Goal: Information Seeking & Learning: Compare options

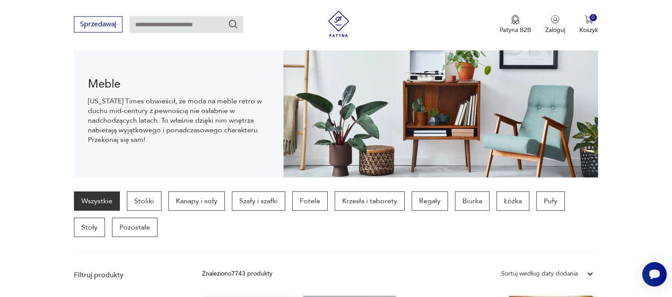
scroll to position [107, 0]
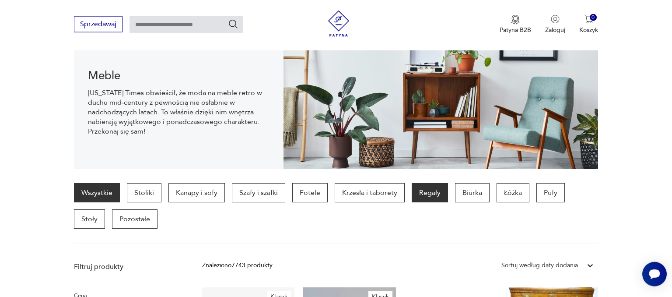
click at [433, 189] on p "Regały" at bounding box center [430, 192] width 36 height 19
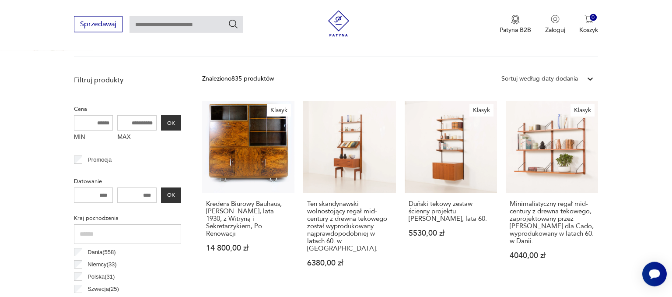
scroll to position [283, 0]
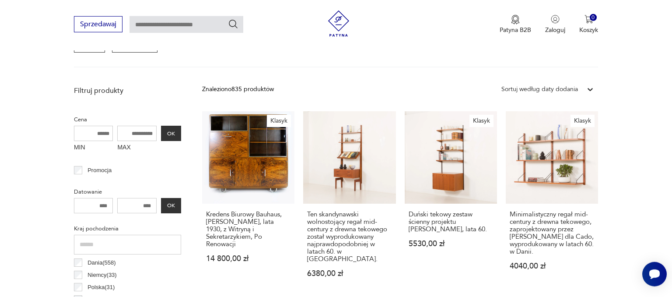
click at [144, 131] on input "MAX" at bounding box center [136, 133] width 39 height 15
type input "***"
click at [174, 130] on button "OK" at bounding box center [171, 133] width 20 height 15
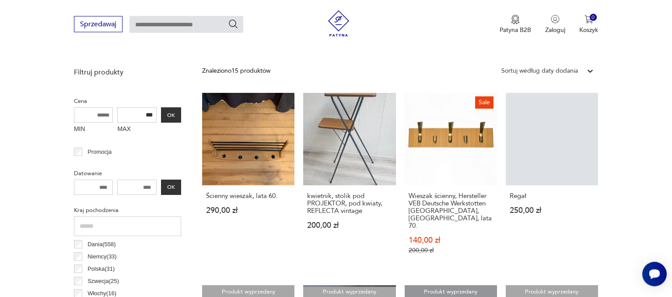
scroll to position [278, 0]
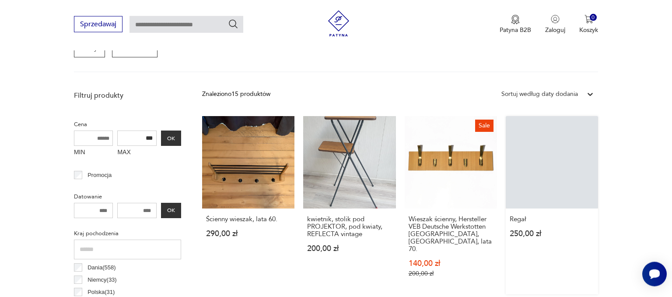
click at [560, 179] on link "Regał 250,00 zł" at bounding box center [552, 205] width 92 height 178
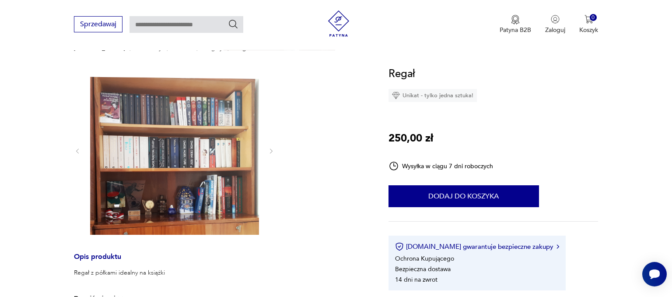
scroll to position [50, 0]
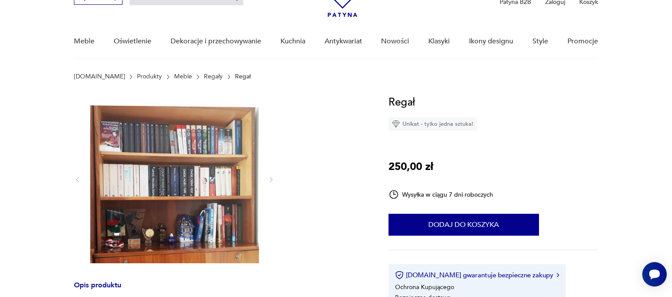
click at [174, 77] on link "Meble" at bounding box center [183, 76] width 18 height 7
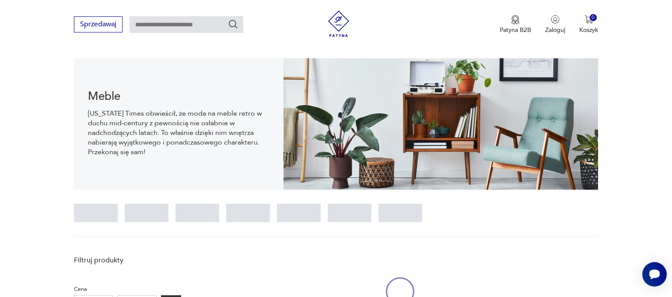
scroll to position [87, 0]
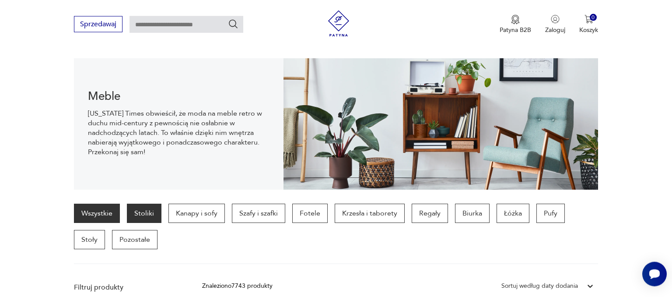
click at [146, 216] on p "Stoliki" at bounding box center [144, 212] width 35 height 19
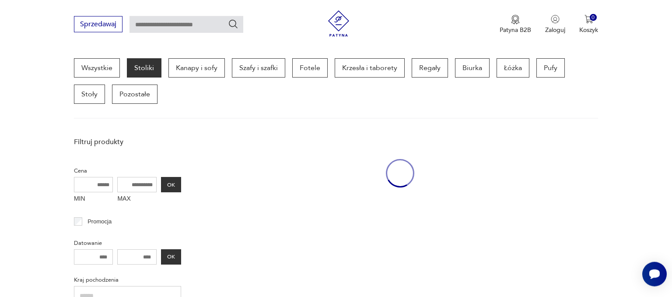
scroll to position [232, 0]
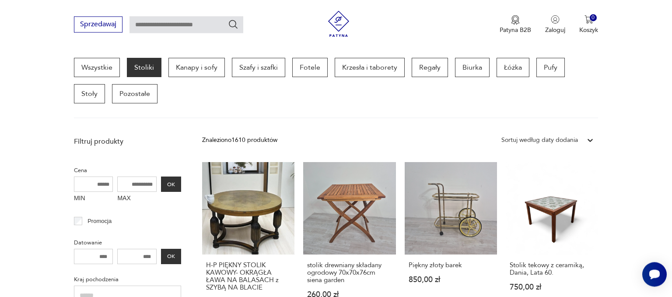
click at [138, 184] on input "MAX" at bounding box center [136, 183] width 39 height 15
type input "***"
click at [169, 186] on button "OK" at bounding box center [171, 183] width 20 height 15
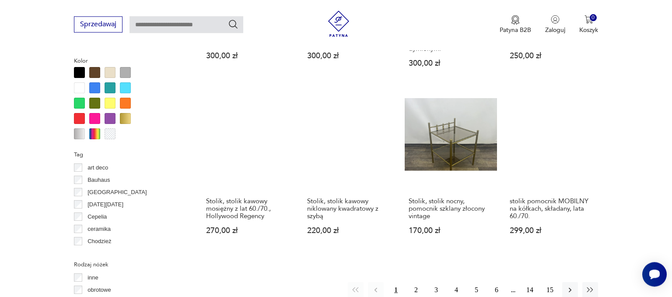
scroll to position [820, 0]
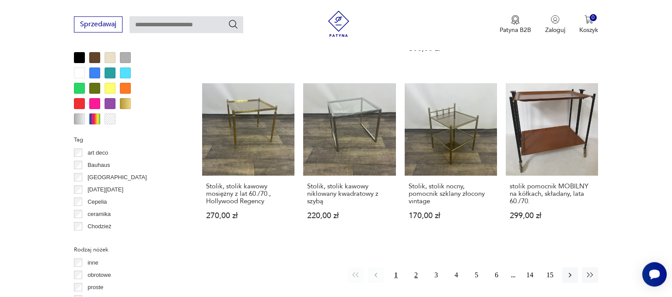
click at [419, 268] on button "2" at bounding box center [416, 275] width 16 height 16
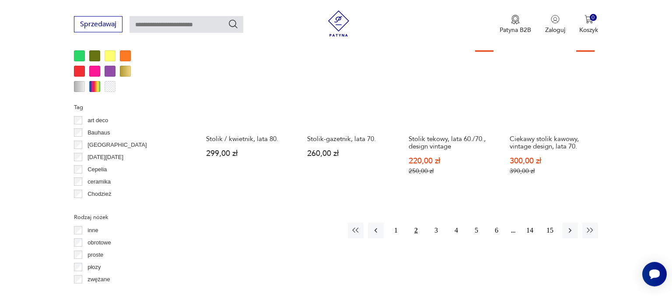
scroll to position [855, 0]
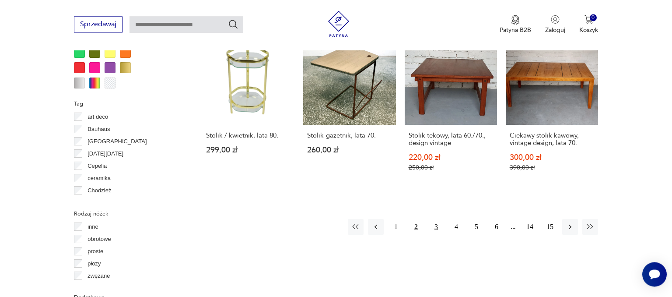
click at [439, 219] on button "3" at bounding box center [436, 227] width 16 height 16
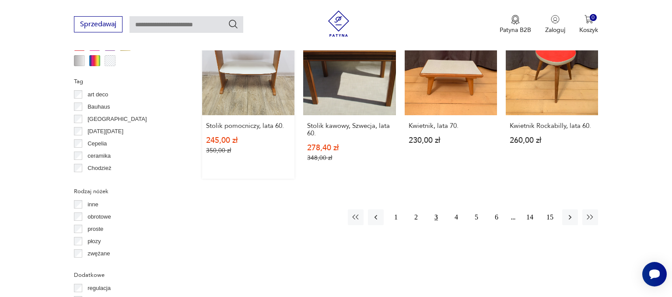
scroll to position [901, 0]
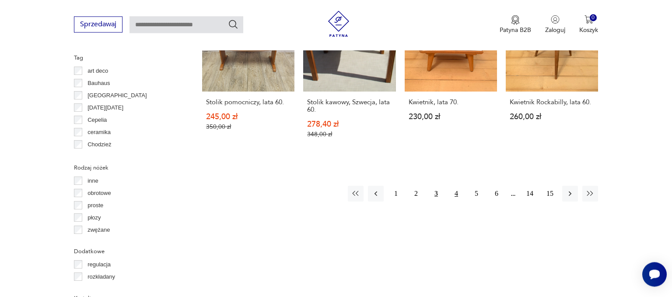
click at [452, 185] on button "4" at bounding box center [456, 193] width 16 height 16
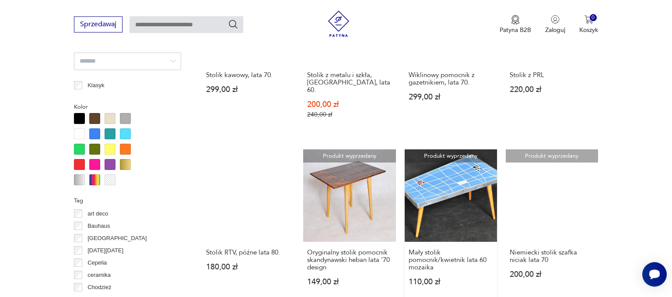
scroll to position [763, 0]
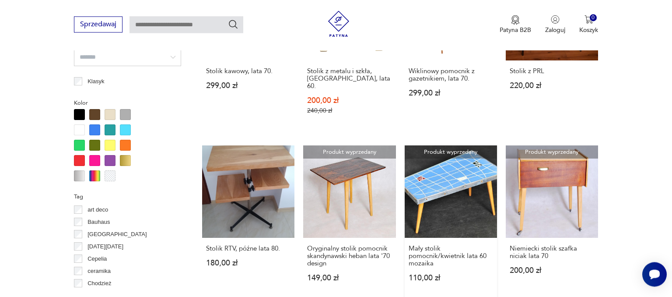
click at [459, 191] on link "Produkt wyprzedany Mały stolik pomocnik/kwietnik lata 60 mozaika 110,00 zł" at bounding box center [451, 221] width 92 height 153
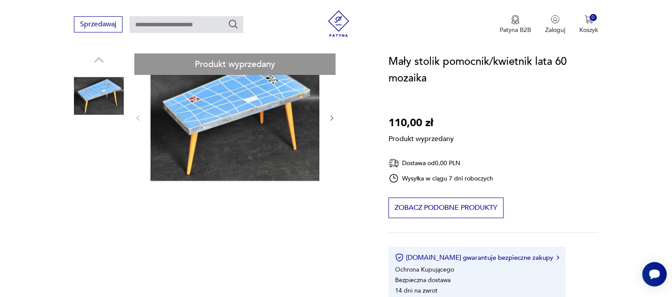
scroll to position [92, 0]
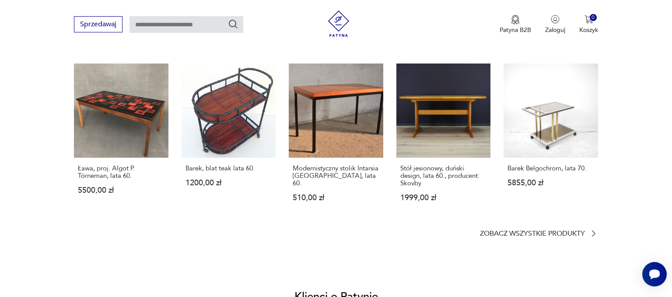
scroll to position [721, 0]
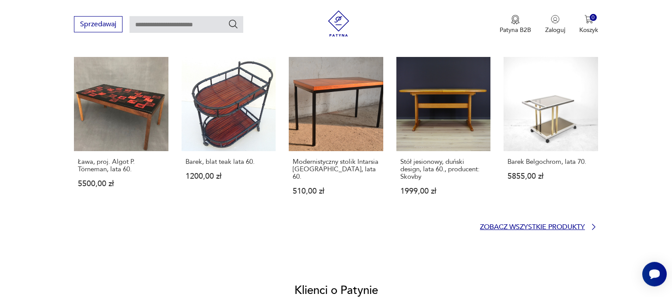
click at [582, 224] on p "Zobacz wszystkie produkty" at bounding box center [532, 227] width 105 height 6
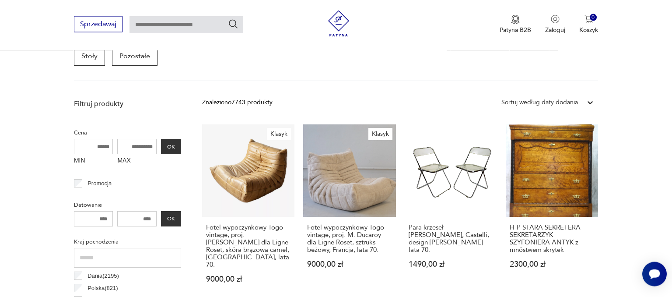
scroll to position [268, 0]
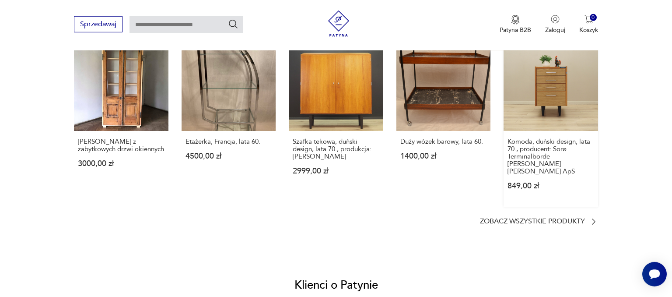
scroll to position [719, 0]
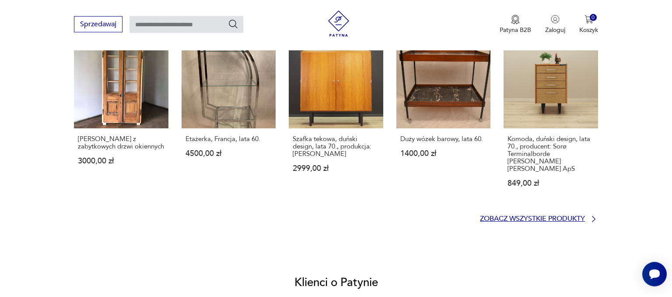
click at [567, 216] on p "Zobacz wszystkie produkty" at bounding box center [532, 219] width 105 height 6
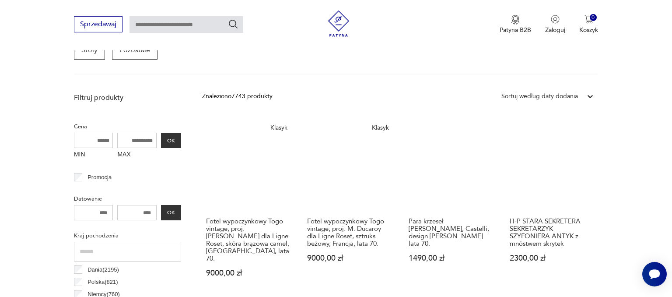
scroll to position [290, 0]
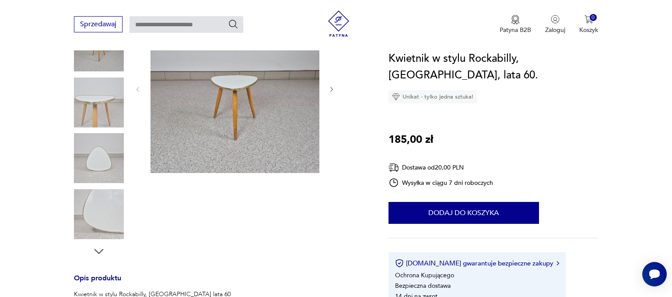
scroll to position [161, 0]
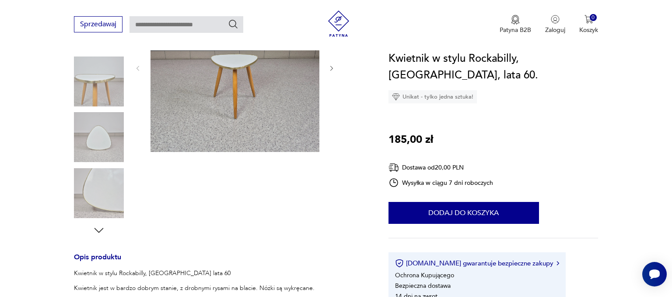
click at [104, 180] on img at bounding box center [99, 193] width 50 height 50
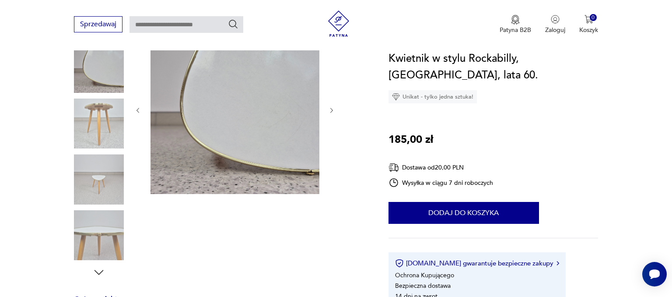
scroll to position [92, 0]
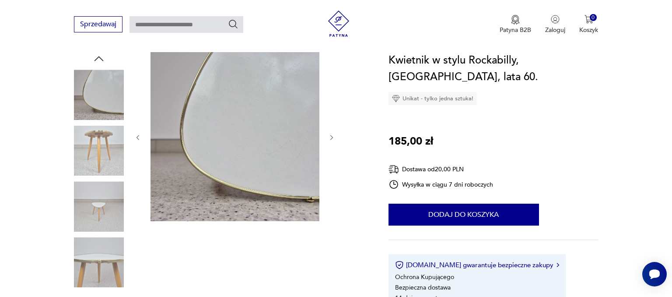
click at [92, 206] on img at bounding box center [99, 206] width 50 height 50
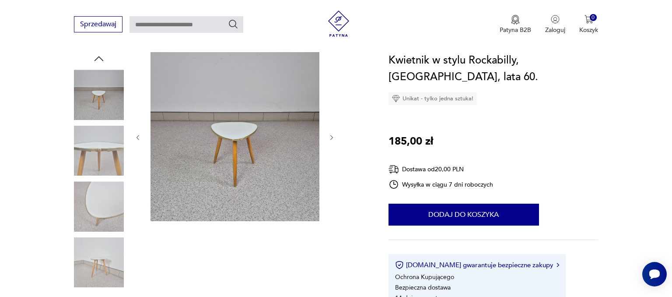
click at [98, 165] on img at bounding box center [99, 151] width 50 height 50
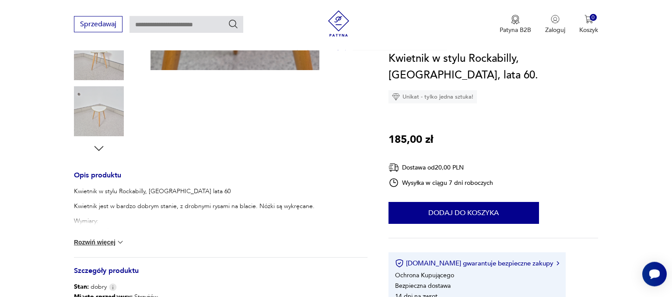
scroll to position [277, 0]
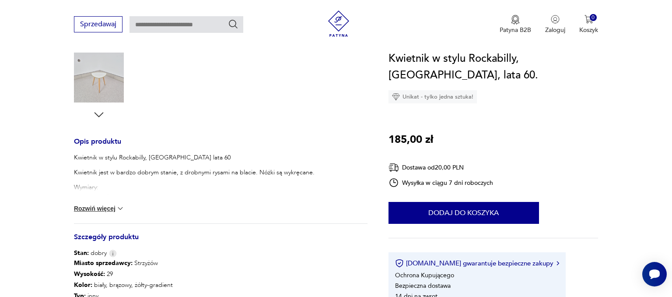
click at [87, 209] on button "Rozwiń więcej" at bounding box center [99, 208] width 51 height 9
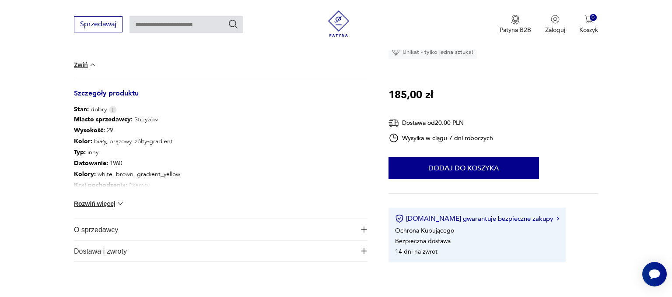
scroll to position [439, 0]
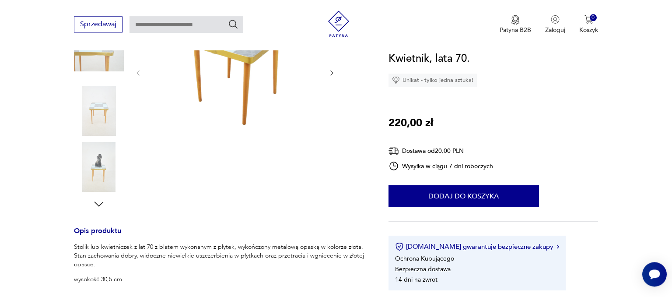
scroll to position [185, 0]
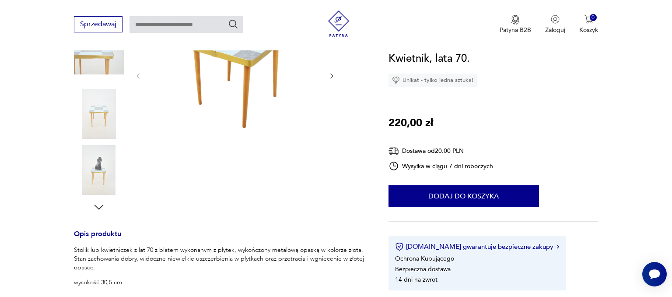
click at [225, 80] on img at bounding box center [234, 75] width 169 height 231
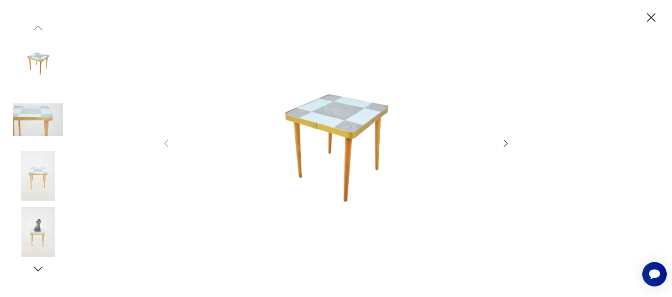
click at [501, 144] on icon "button" at bounding box center [505, 143] width 10 height 10
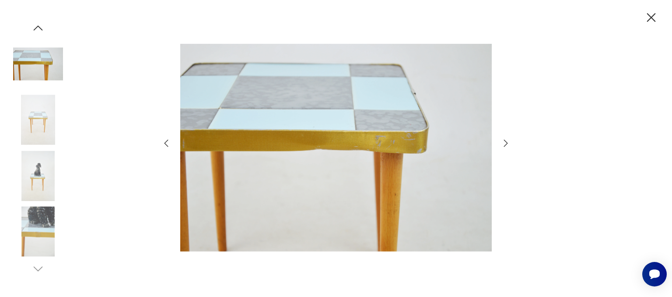
click at [501, 144] on icon "button" at bounding box center [505, 143] width 10 height 10
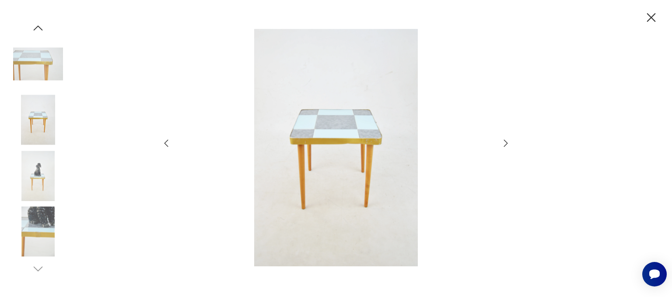
click at [501, 144] on icon "button" at bounding box center [505, 143] width 10 height 10
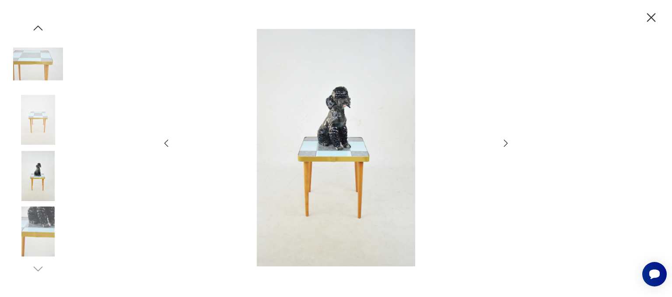
click at [501, 144] on icon "button" at bounding box center [505, 143] width 10 height 10
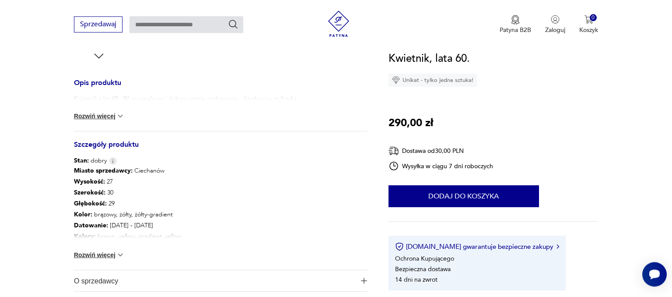
scroll to position [415, 0]
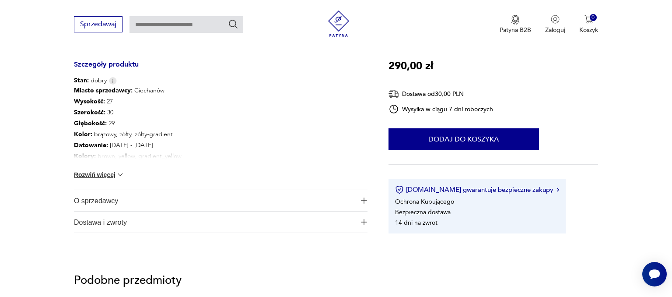
click at [94, 174] on button "Rozwiń więcej" at bounding box center [99, 174] width 51 height 9
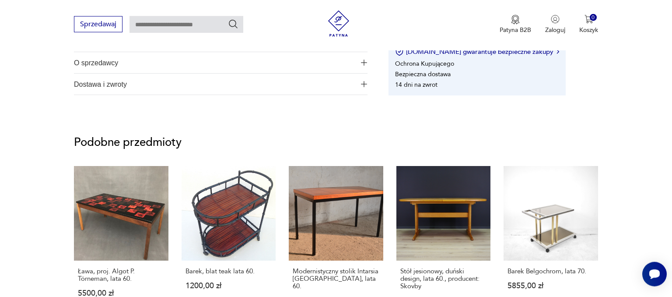
scroll to position [600, 0]
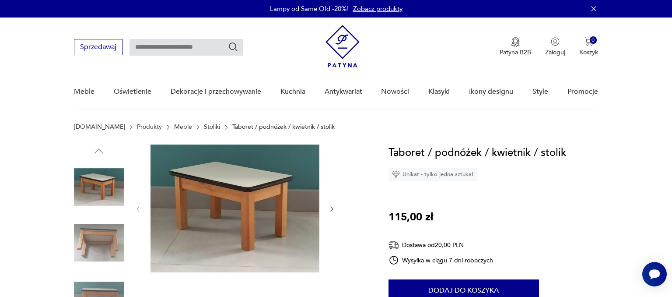
click at [333, 211] on icon "button" at bounding box center [331, 208] width 7 height 7
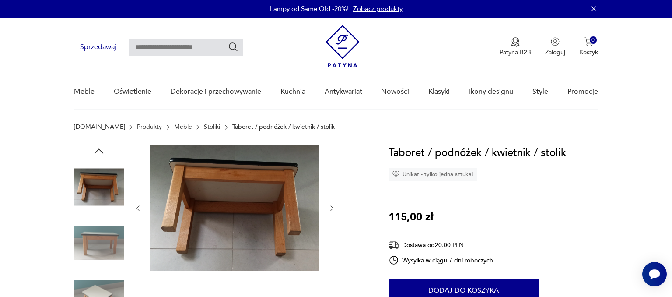
click at [333, 211] on icon "button" at bounding box center [331, 207] width 7 height 7
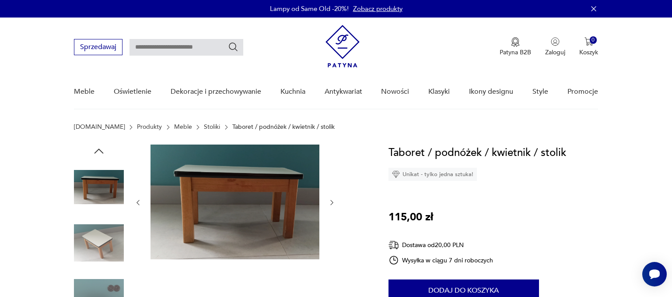
click at [333, 211] on div at bounding box center [234, 202] width 201 height 116
click at [333, 202] on icon "button" at bounding box center [331, 202] width 3 height 5
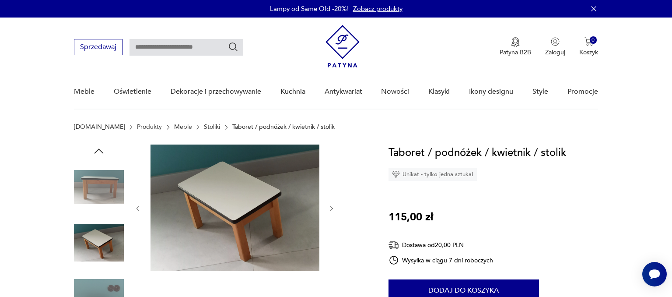
click at [333, 202] on div at bounding box center [234, 208] width 201 height 128
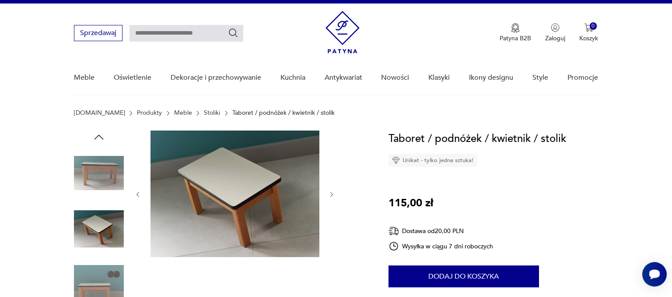
click at [333, 202] on div at bounding box center [234, 194] width 201 height 128
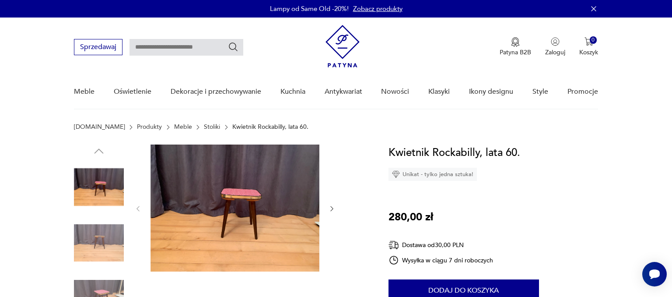
click at [335, 207] on icon "button" at bounding box center [331, 208] width 7 height 7
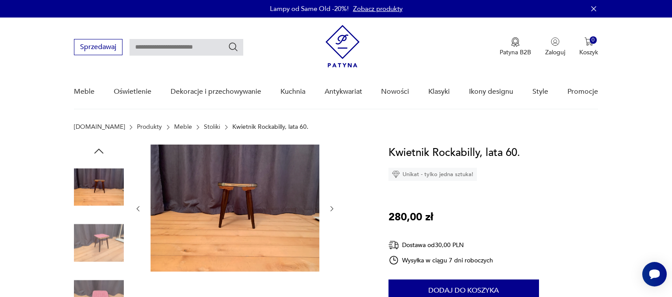
click at [335, 207] on icon "button" at bounding box center [331, 208] width 7 height 7
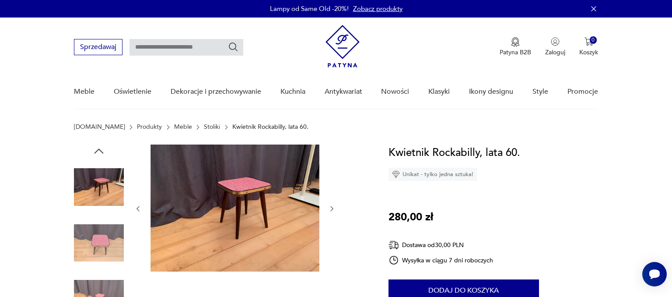
click at [335, 207] on icon "button" at bounding box center [331, 208] width 7 height 7
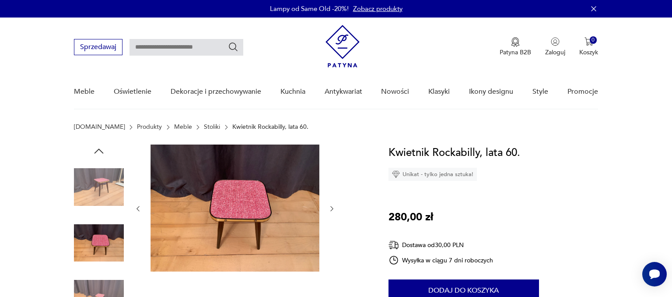
click at [335, 207] on icon "button" at bounding box center [331, 208] width 7 height 7
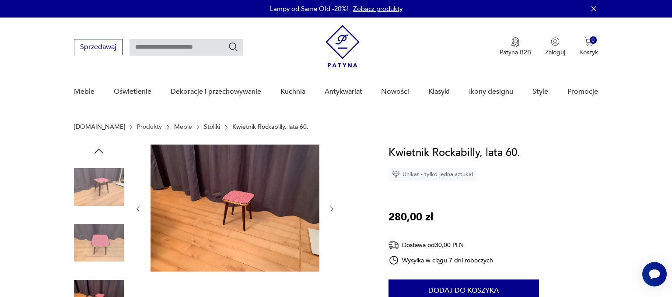
click at [335, 207] on icon "button" at bounding box center [331, 208] width 7 height 7
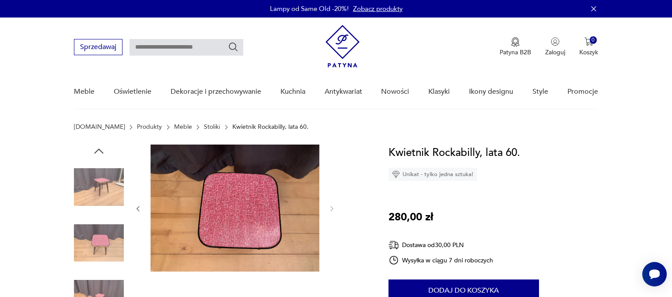
click at [225, 186] on img at bounding box center [234, 207] width 169 height 127
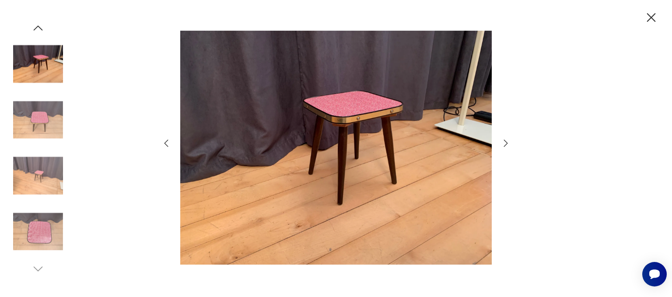
click at [505, 147] on icon "button" at bounding box center [505, 143] width 10 height 10
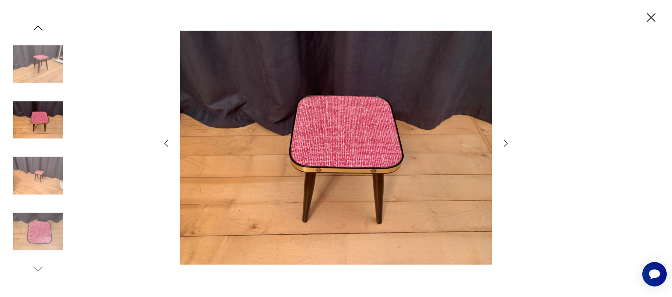
click at [505, 147] on icon "button" at bounding box center [505, 143] width 10 height 10
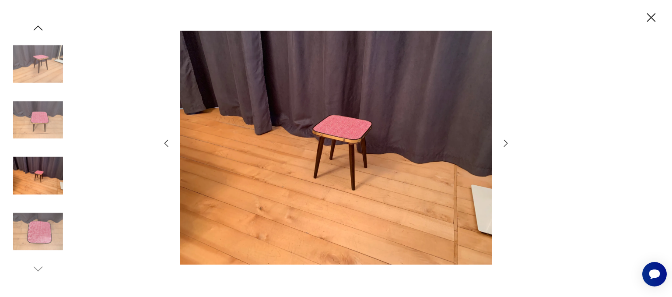
click at [589, 184] on div at bounding box center [336, 148] width 672 height 297
click at [650, 17] on icon "button" at bounding box center [651, 17] width 9 height 9
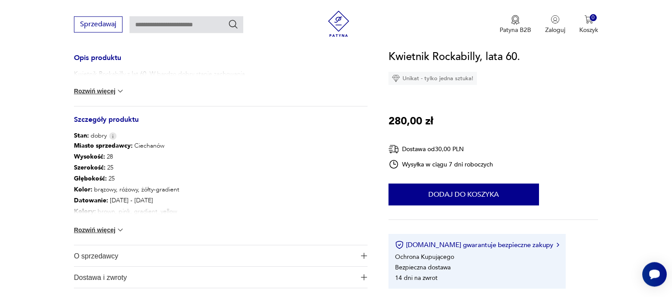
scroll to position [369, 0]
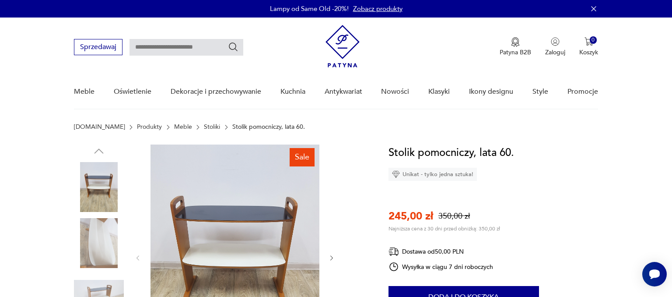
scroll to position [23, 0]
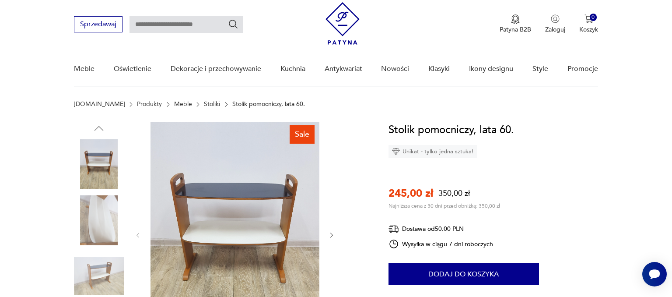
click at [235, 193] on img at bounding box center [234, 234] width 169 height 225
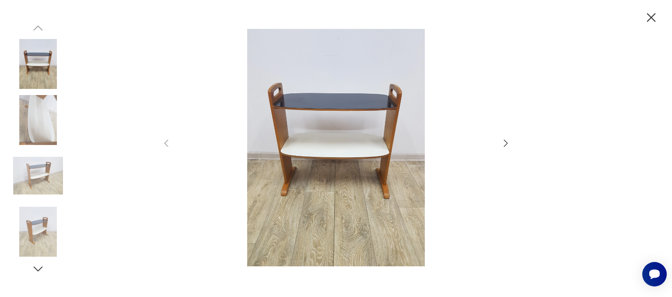
click at [506, 143] on icon "button" at bounding box center [505, 143] width 10 height 10
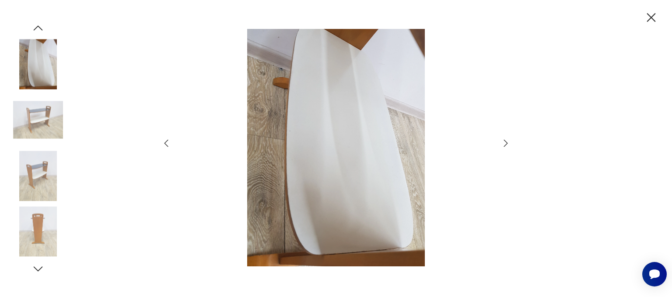
click at [506, 143] on icon "button" at bounding box center [505, 143] width 10 height 10
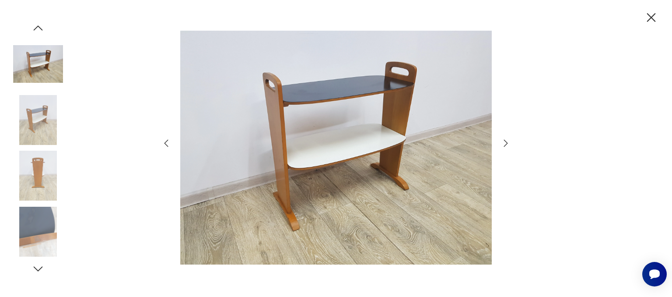
click at [506, 143] on icon "button" at bounding box center [505, 143] width 10 height 10
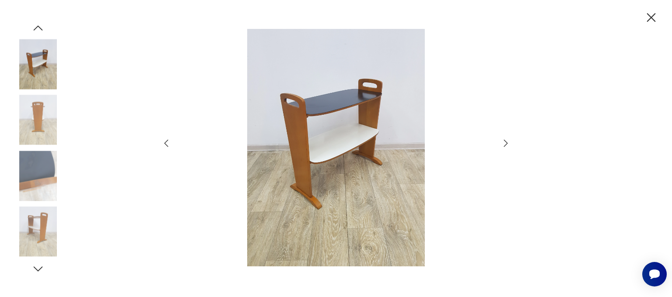
click at [506, 143] on icon "button" at bounding box center [505, 143] width 10 height 10
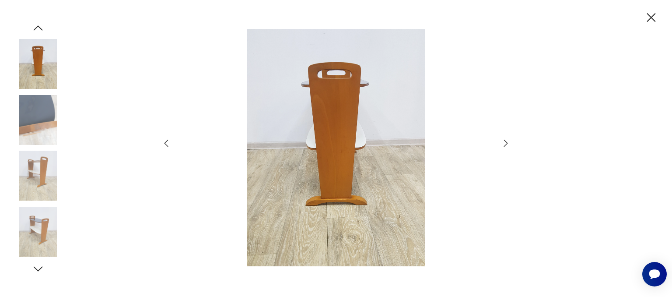
click at [506, 143] on icon "button" at bounding box center [505, 143] width 10 height 10
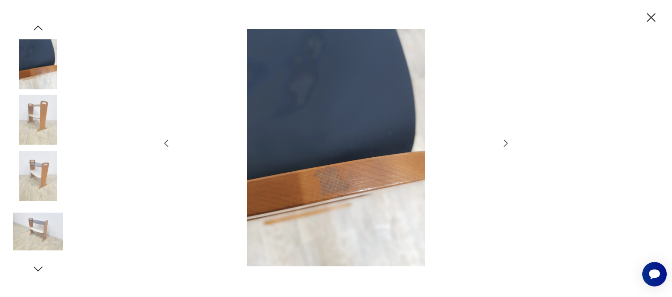
click at [656, 19] on icon "button" at bounding box center [650, 17] width 15 height 15
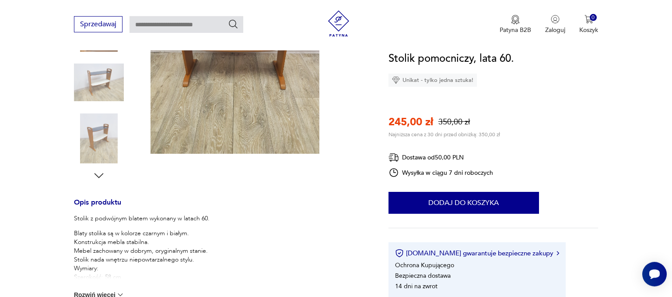
scroll to position [231, 0]
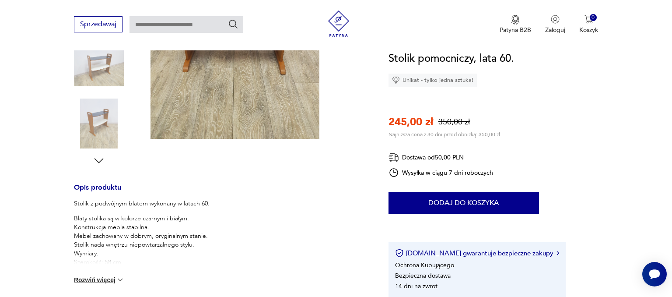
click at [88, 279] on button "Rozwiń więcej" at bounding box center [99, 279] width 51 height 9
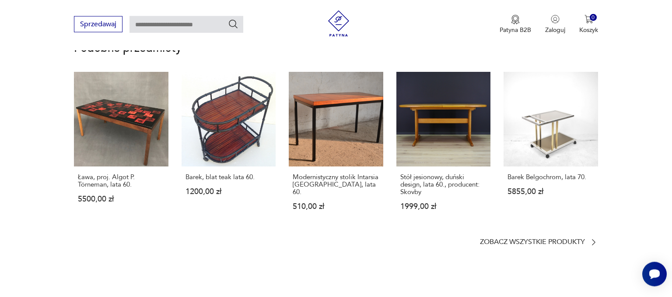
scroll to position [715, 0]
